Goal: Transaction & Acquisition: Book appointment/travel/reservation

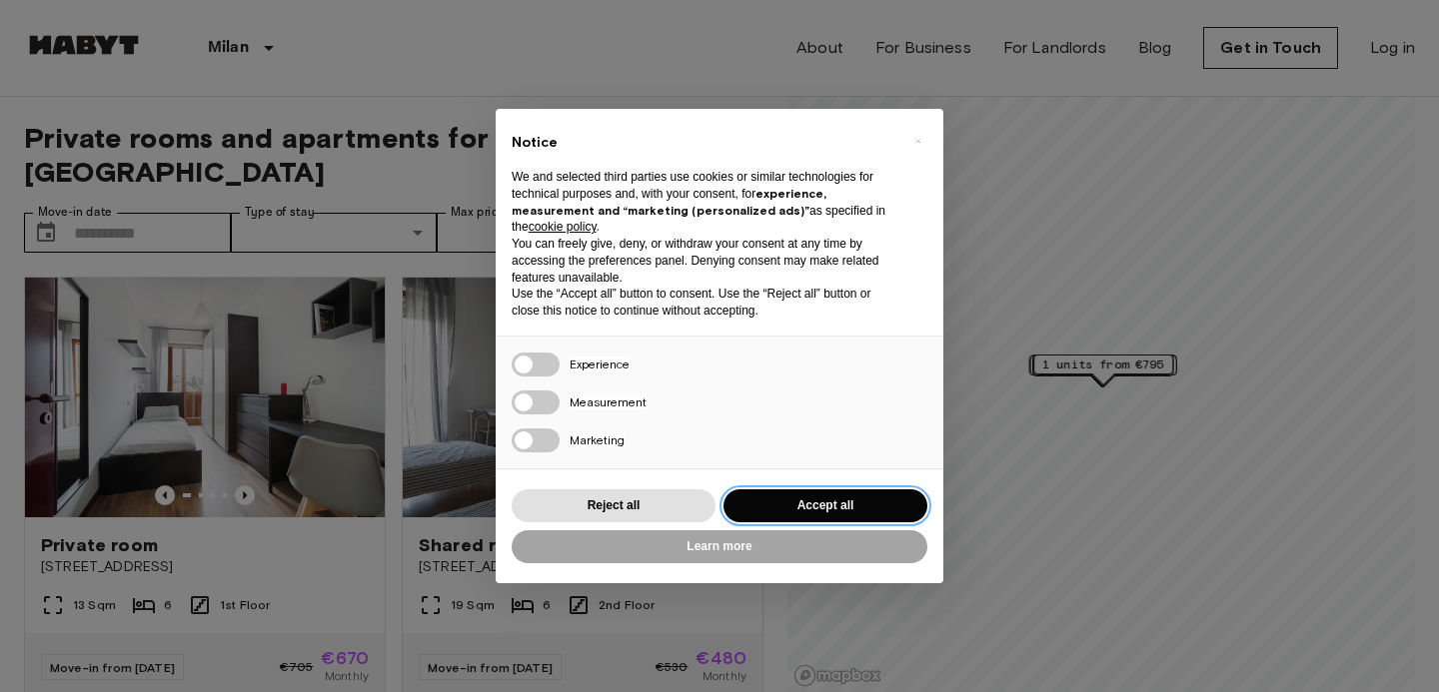
click at [816, 497] on button "Accept all" at bounding box center [825, 506] width 204 height 33
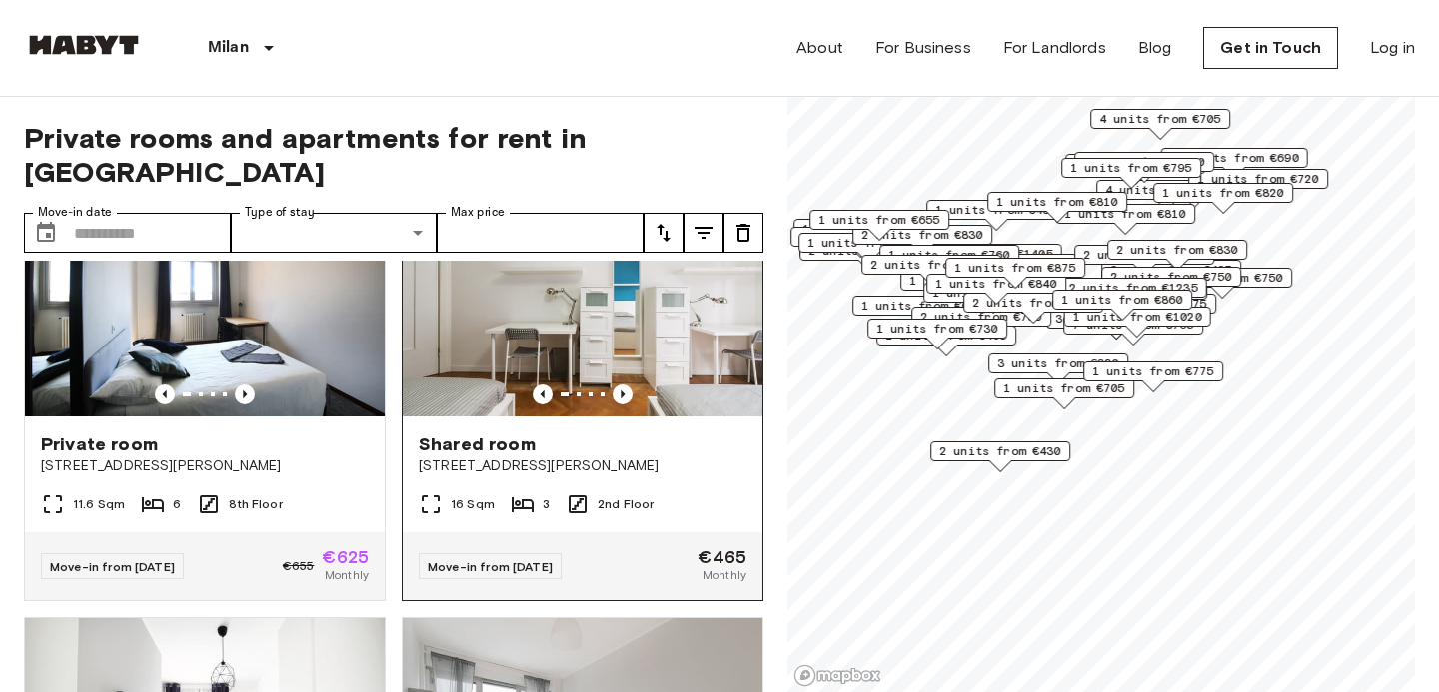
scroll to position [1871, 0]
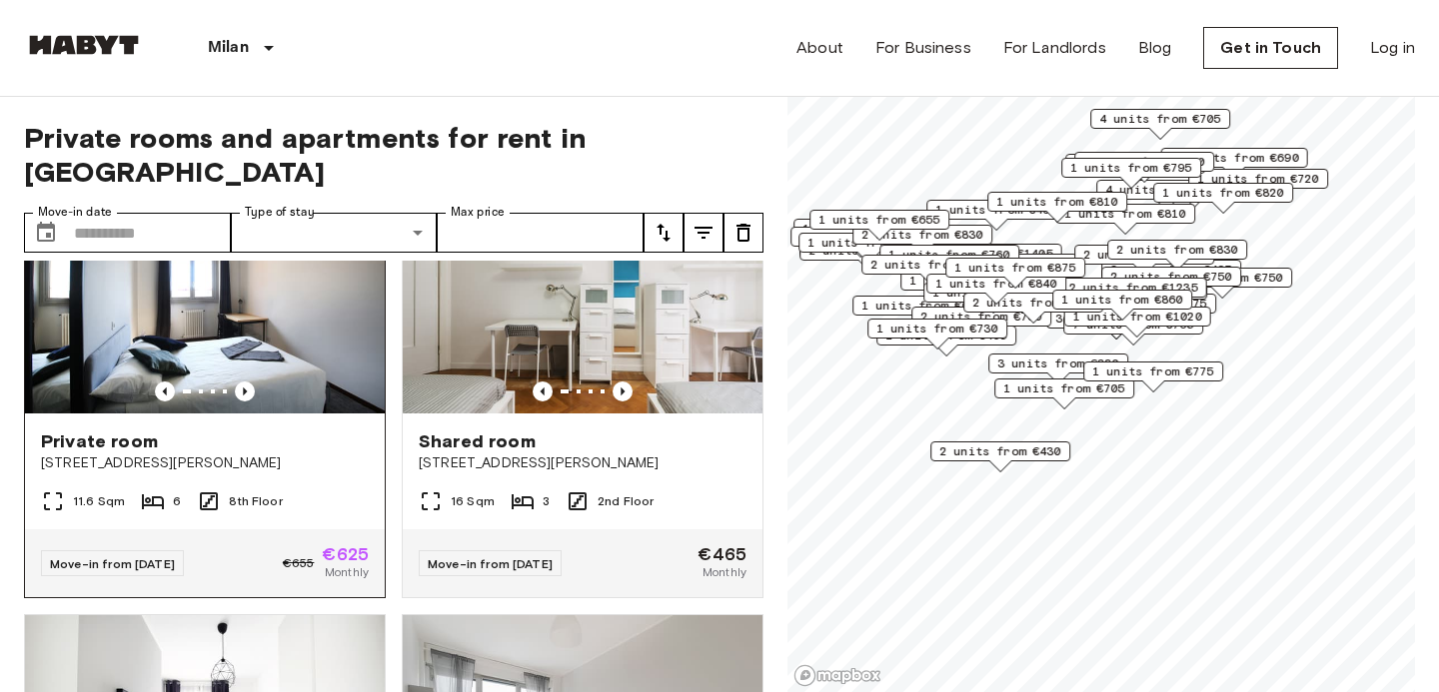
click at [344, 454] on span "[STREET_ADDRESS][PERSON_NAME]" at bounding box center [205, 464] width 328 height 20
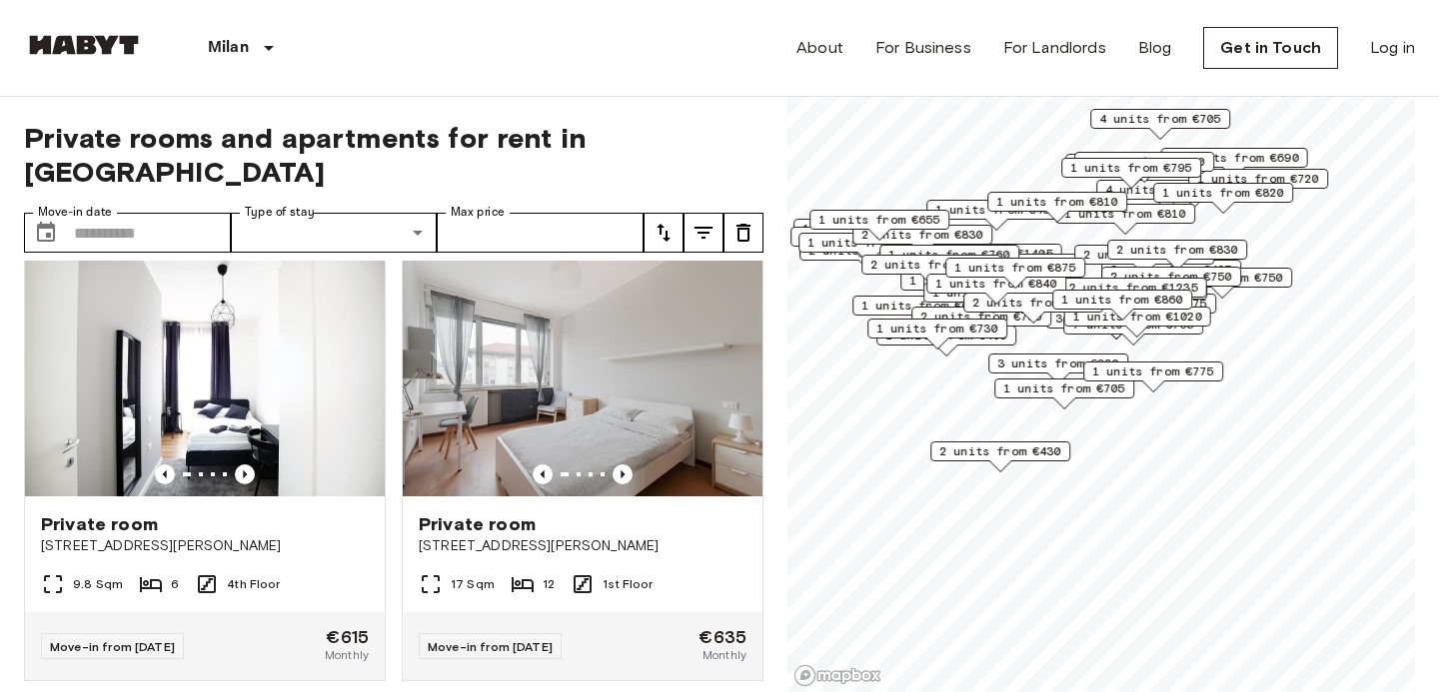
scroll to position [2232, 0]
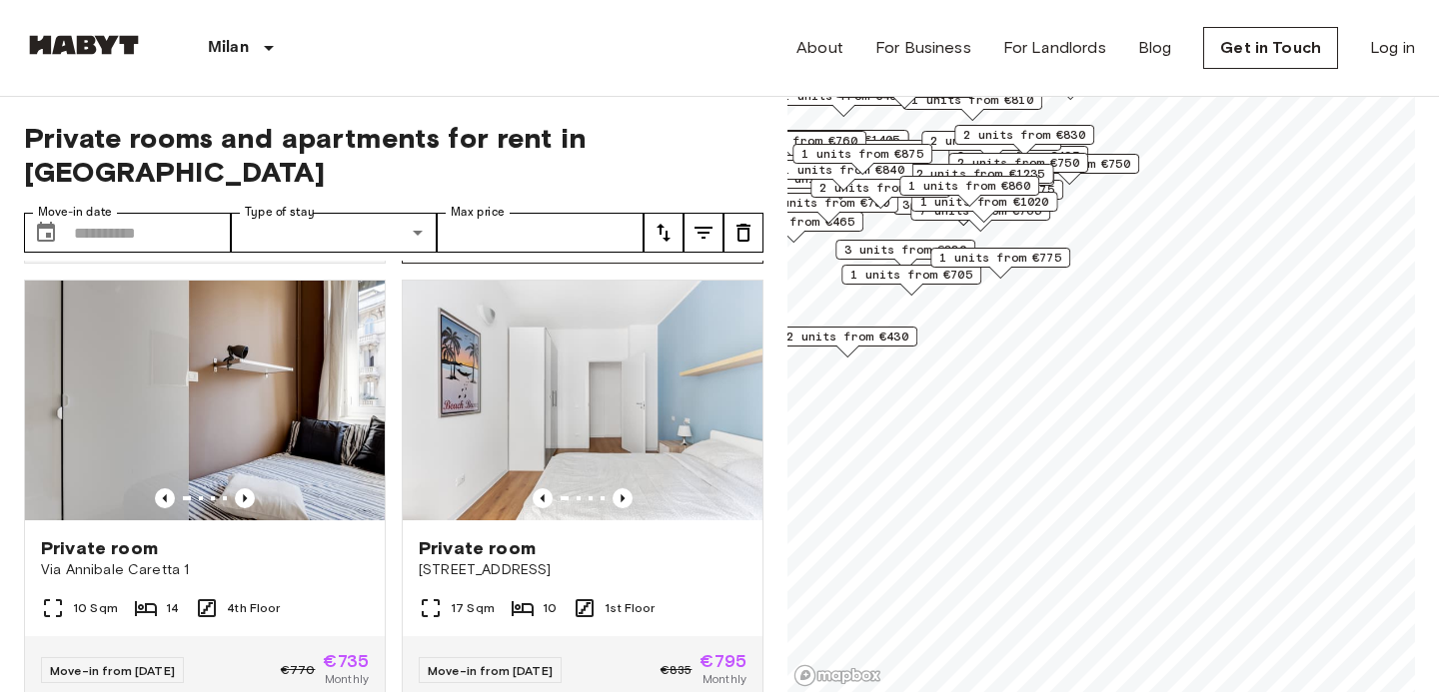
scroll to position [1331, 0]
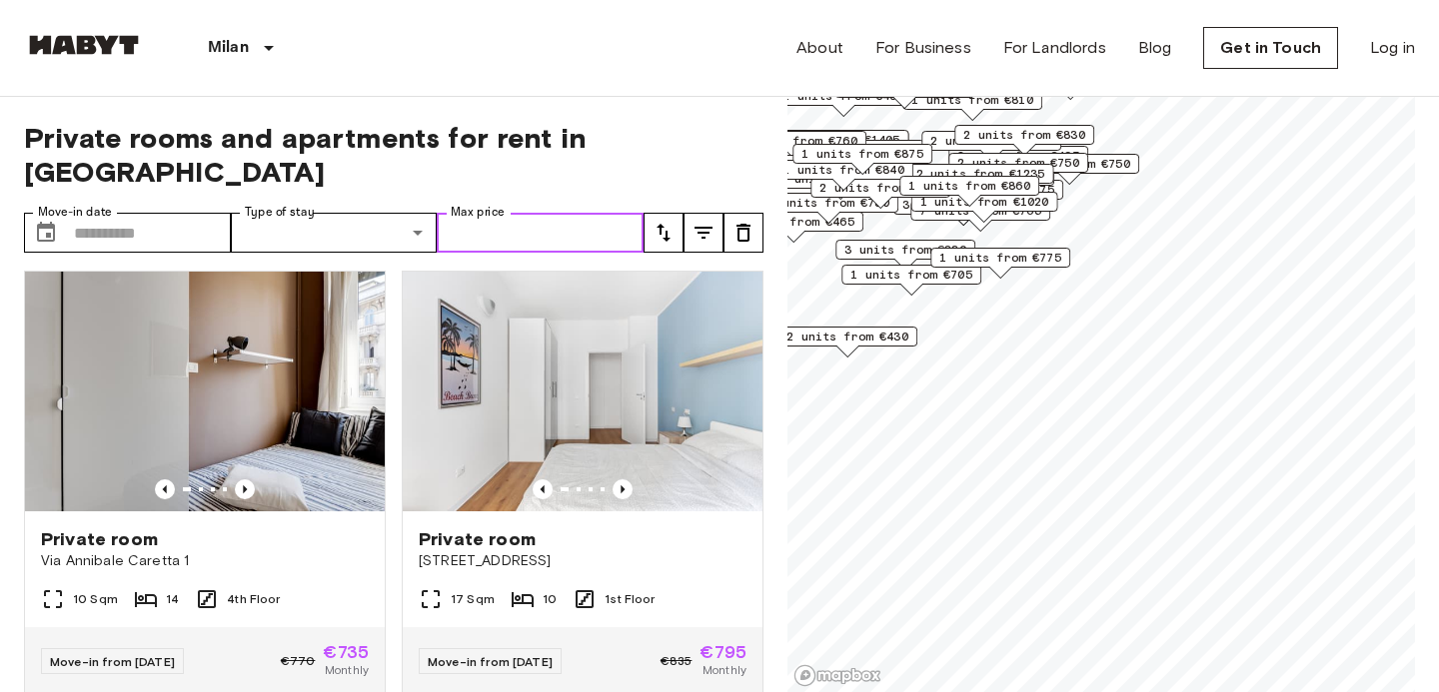
click at [502, 213] on input "Max price" at bounding box center [540, 233] width 207 height 40
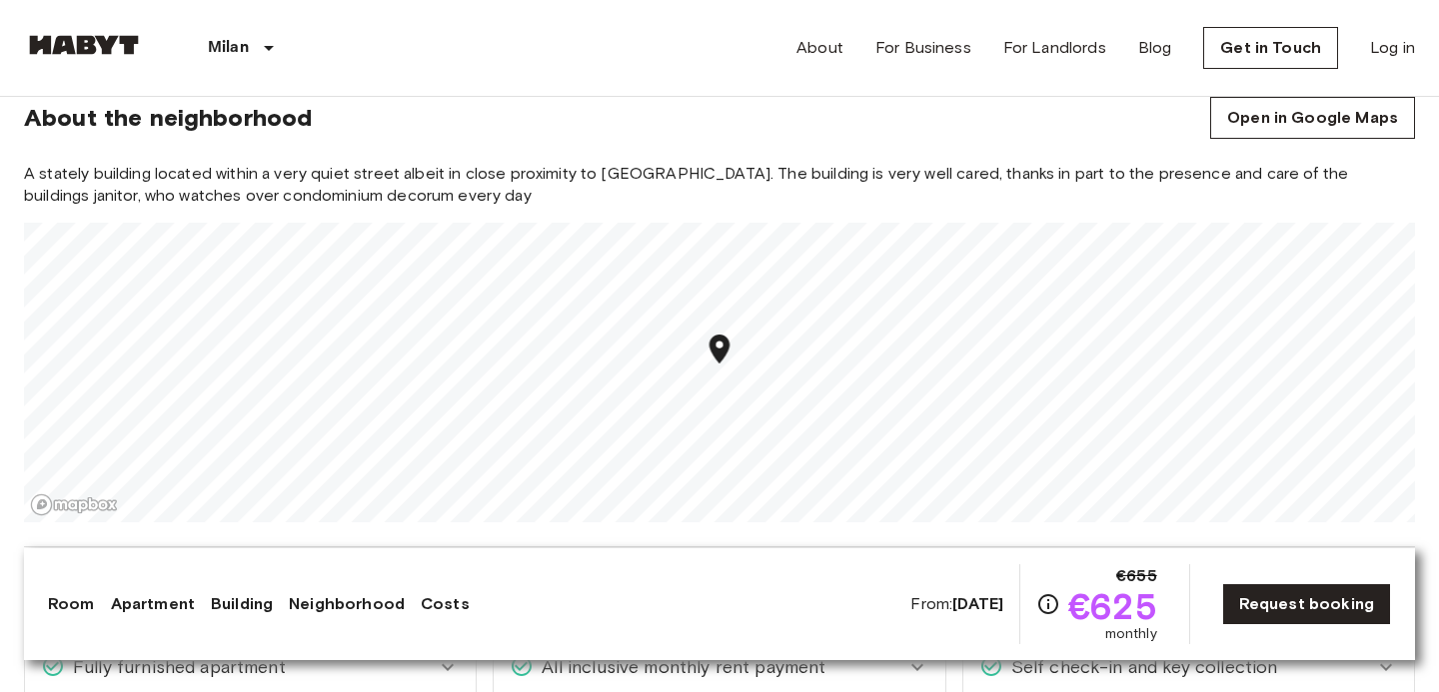
scroll to position [1733, 0]
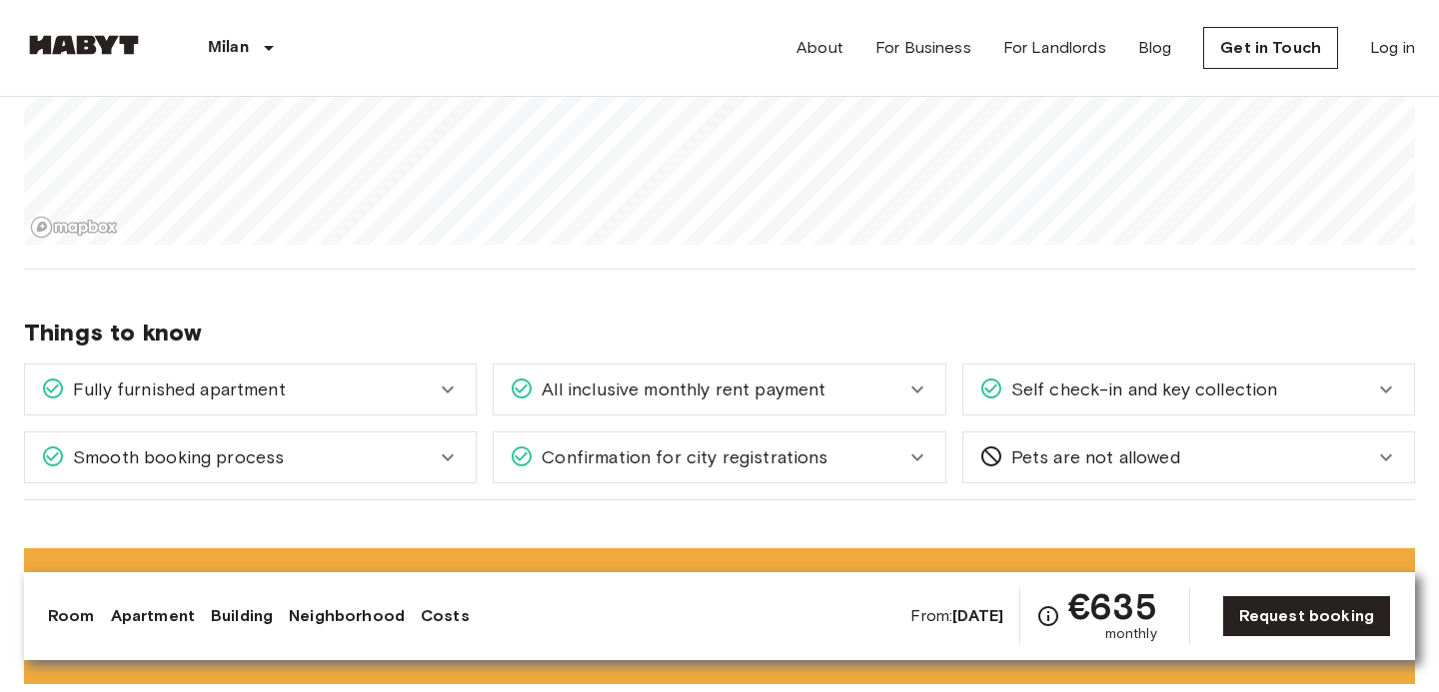
scroll to position [2042, 0]
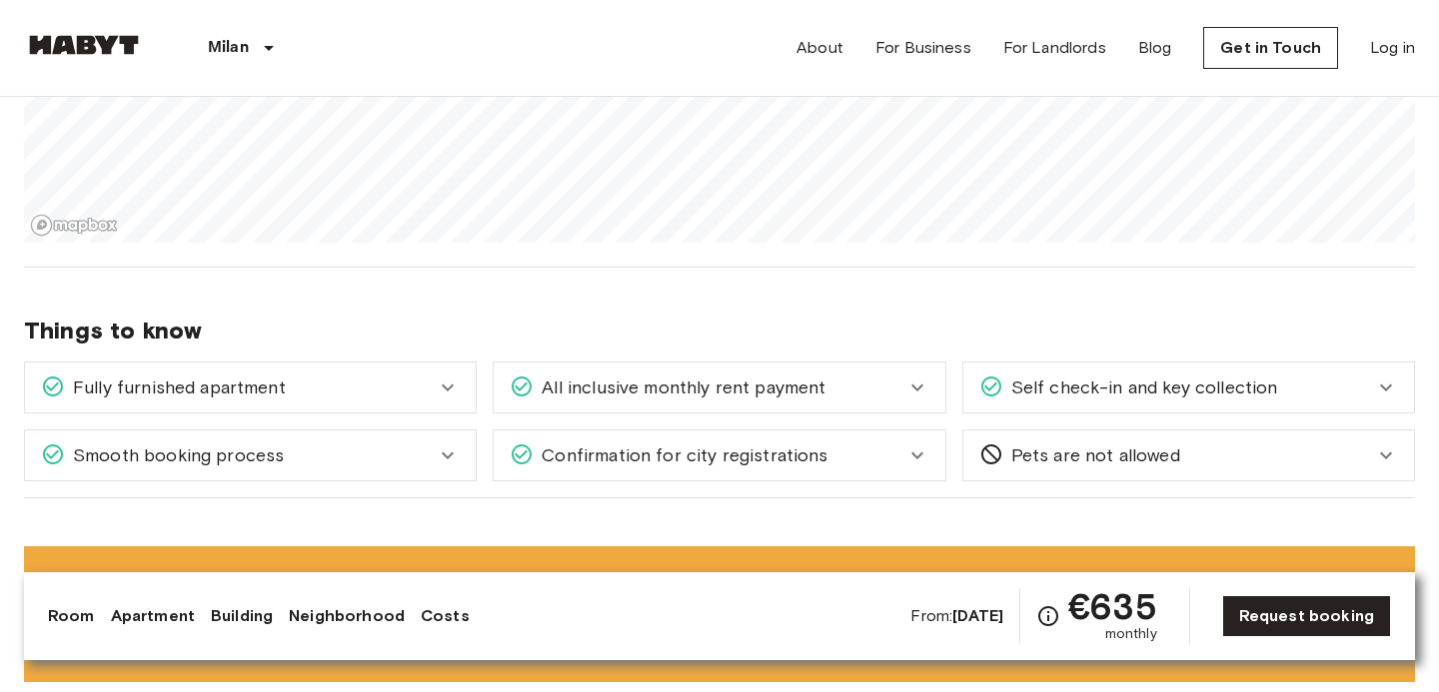
click at [353, 471] on div "Smooth booking process" at bounding box center [250, 456] width 451 height 50
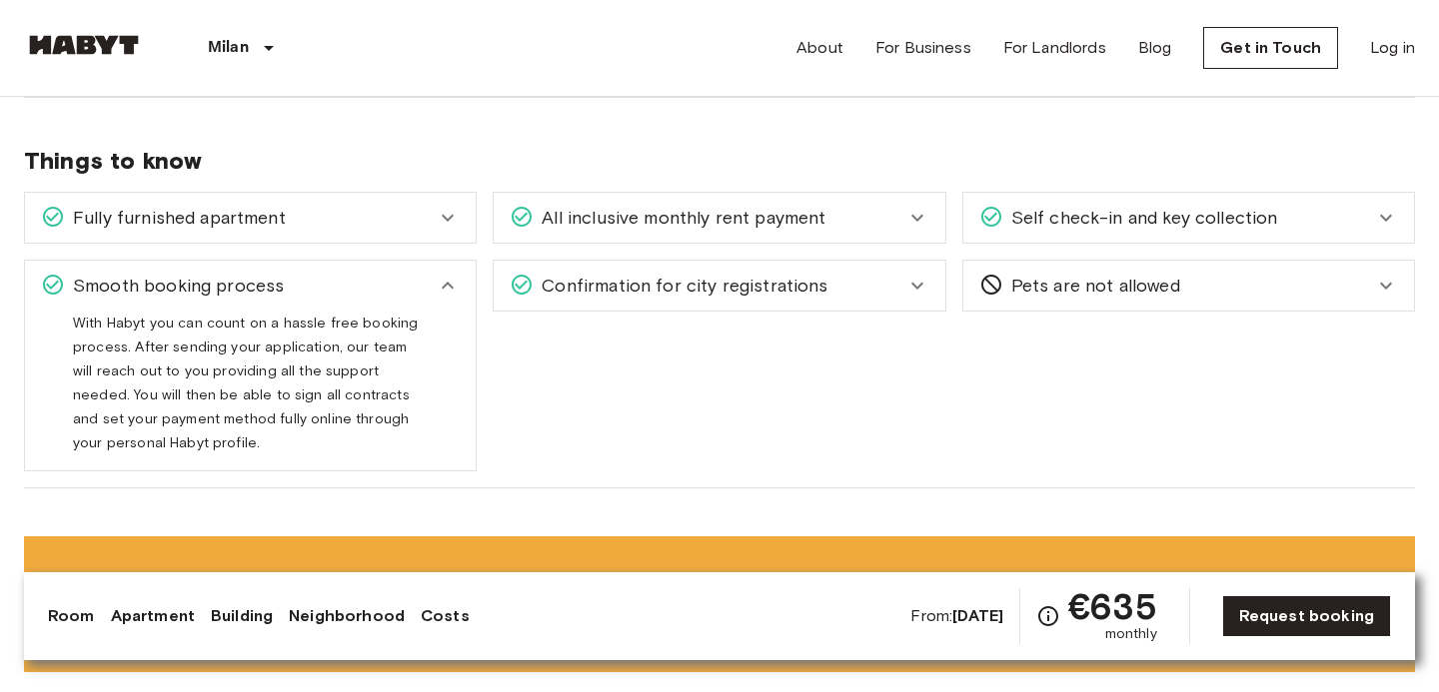
scroll to position [2214, 0]
